Goal: Find specific page/section: Find specific page/section

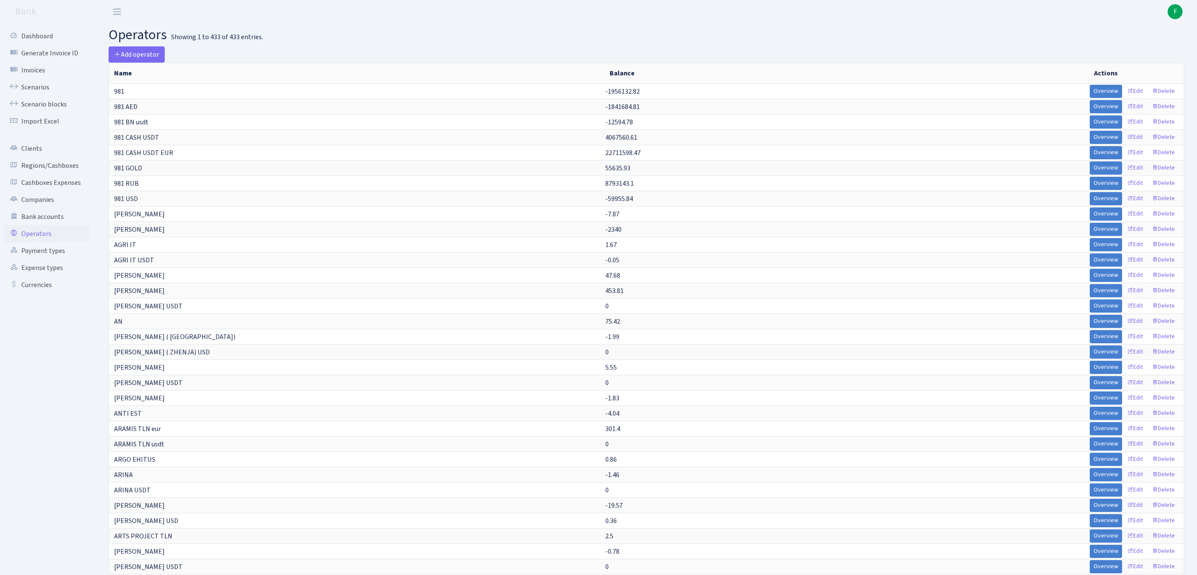
select select "-1"
click at [38, 92] on link "Scenarios" at bounding box center [46, 87] width 85 height 17
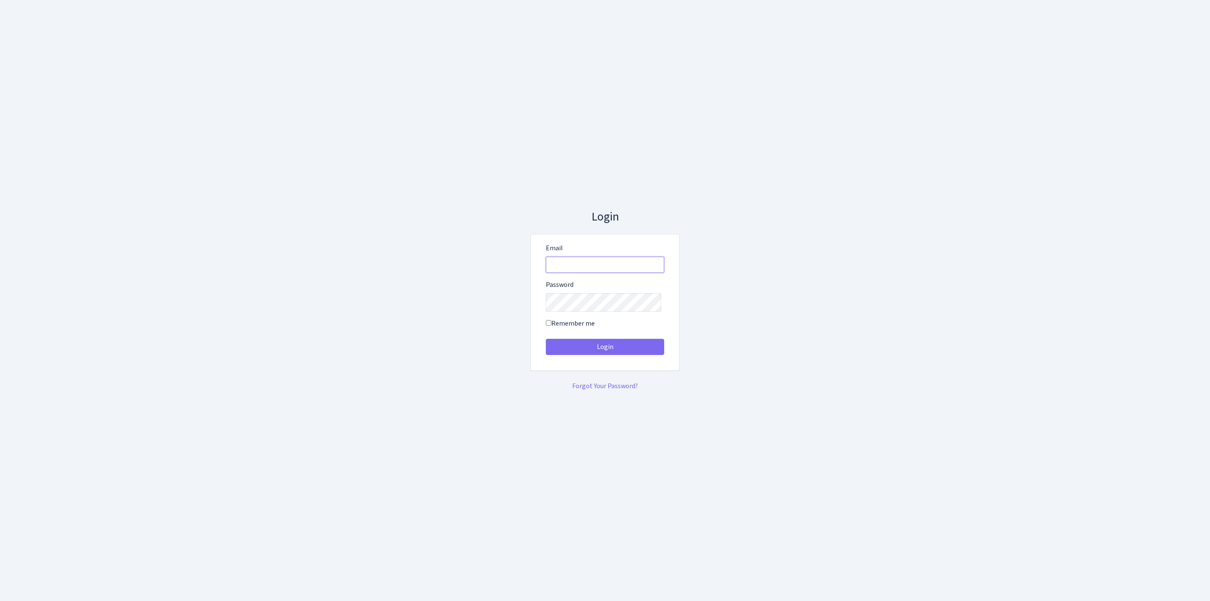
type input "feitan@bank.com"
click at [605, 350] on button "Login" at bounding box center [605, 347] width 118 height 16
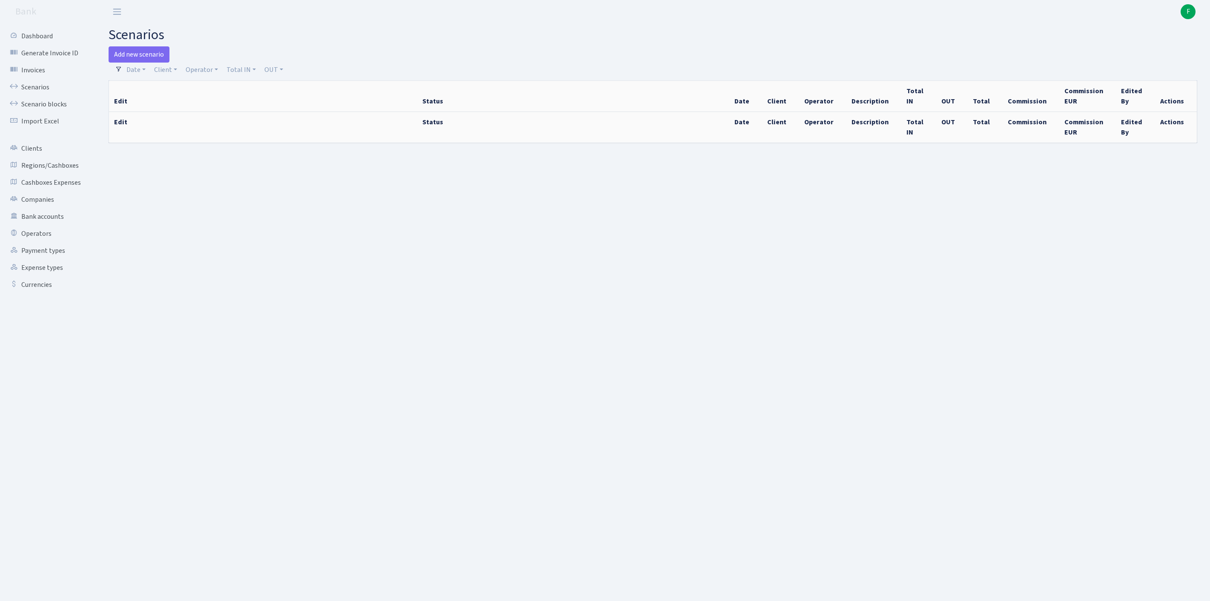
select select "100"
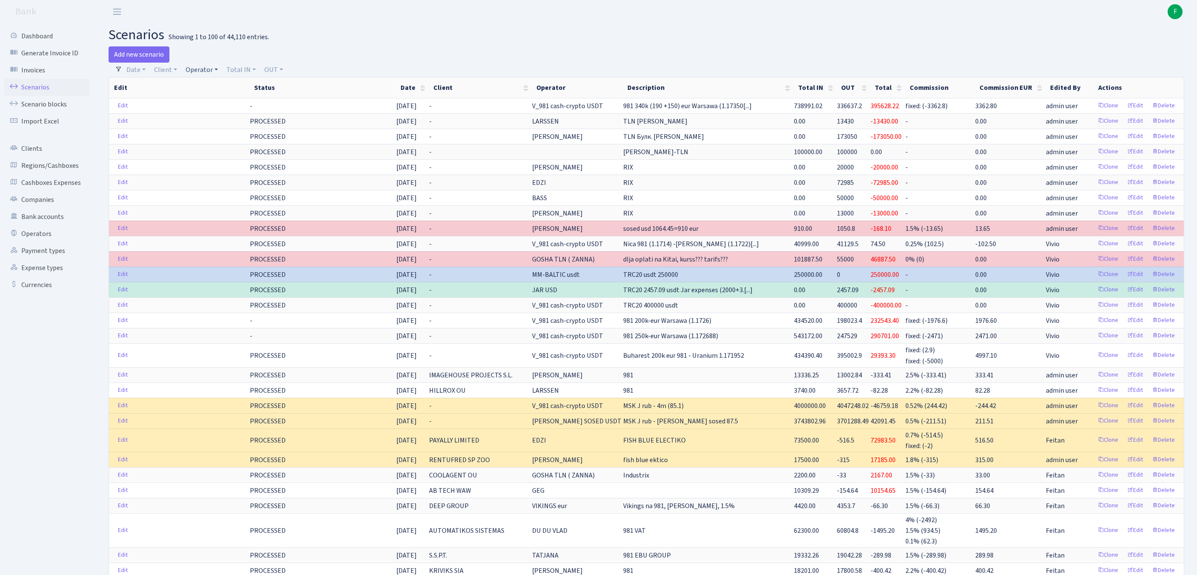
click at [213, 69] on link "Operator" at bounding box center [201, 70] width 39 height 14
click at [228, 107] on input "search" at bounding box center [220, 100] width 71 height 13
type input "[PERSON_NAME]"
click at [228, 123] on li "LARSSEN" at bounding box center [220, 116] width 72 height 15
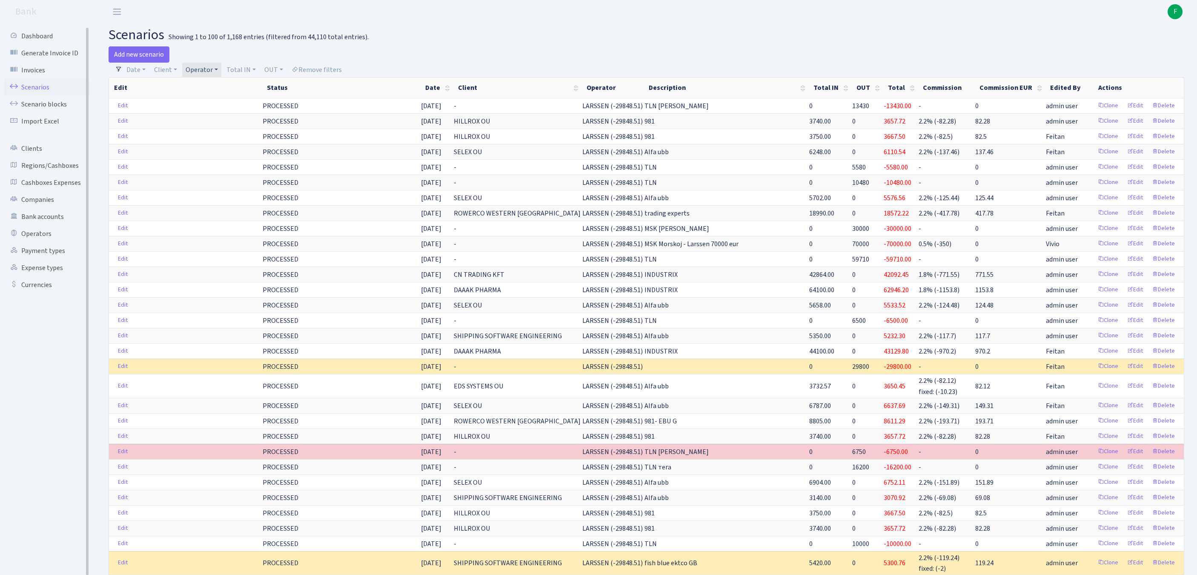
click at [43, 93] on link "Scenarios" at bounding box center [46, 87] width 85 height 17
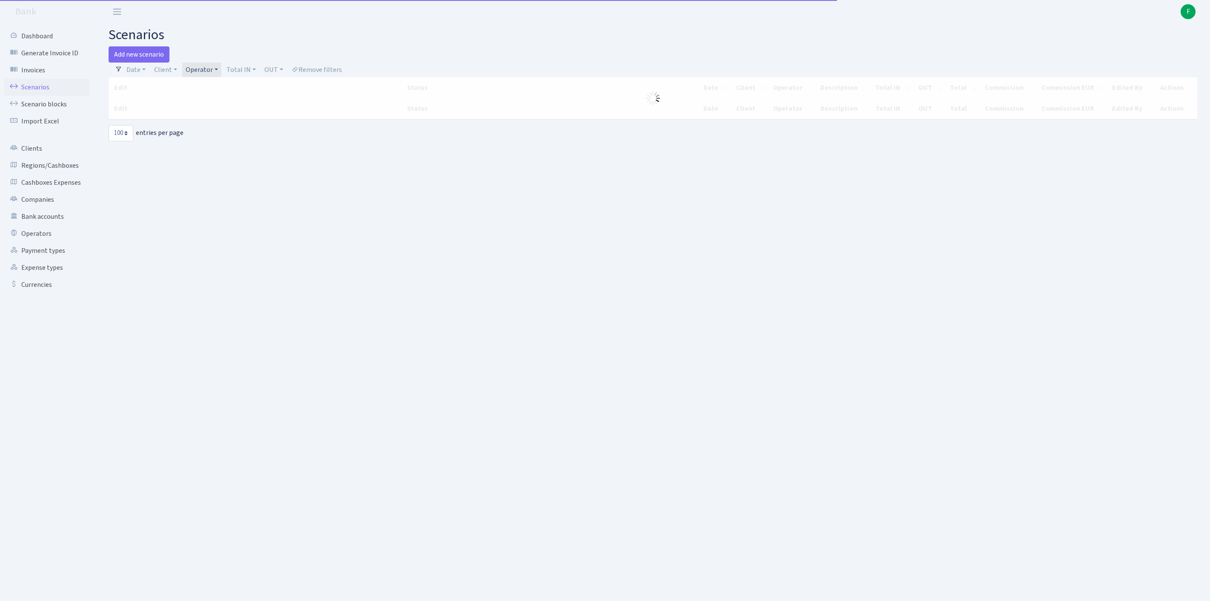
select select "100"
